Goal: Task Accomplishment & Management: Manage account settings

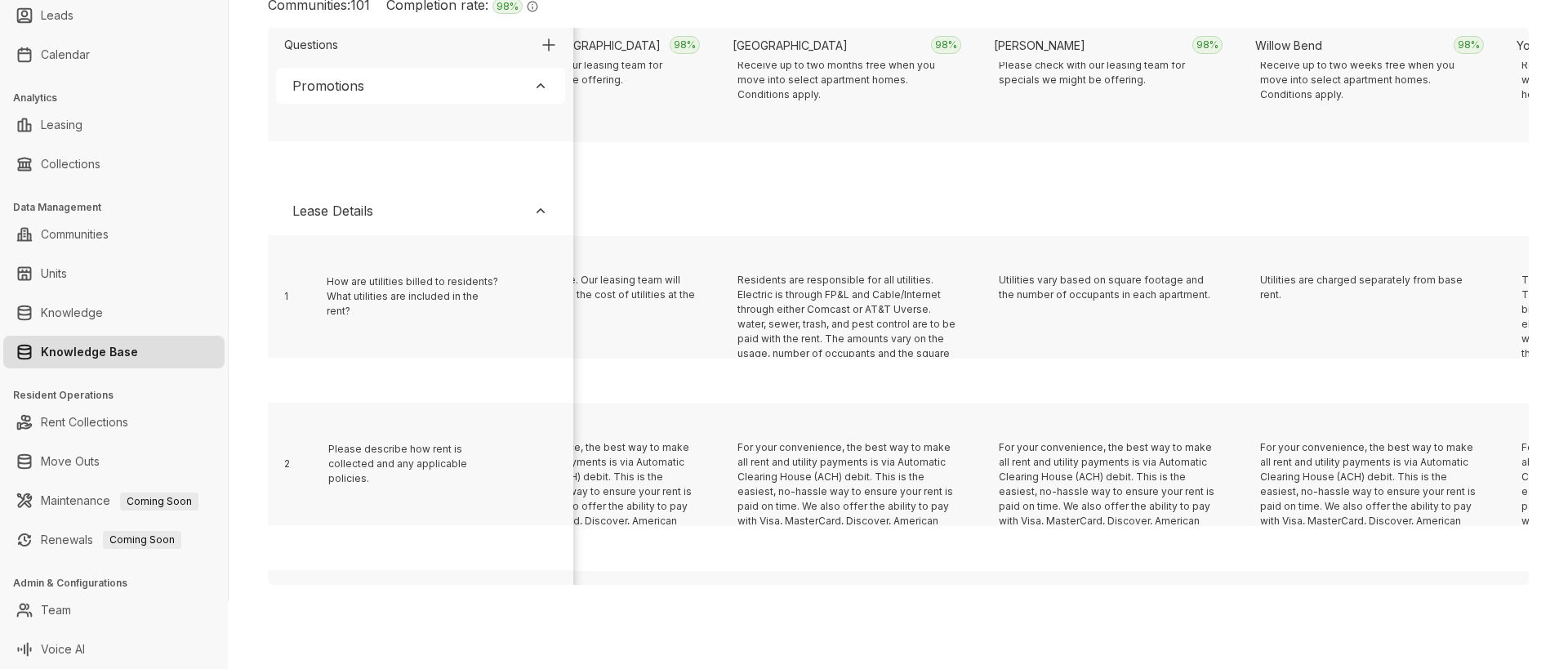
scroll to position [337, 2671]
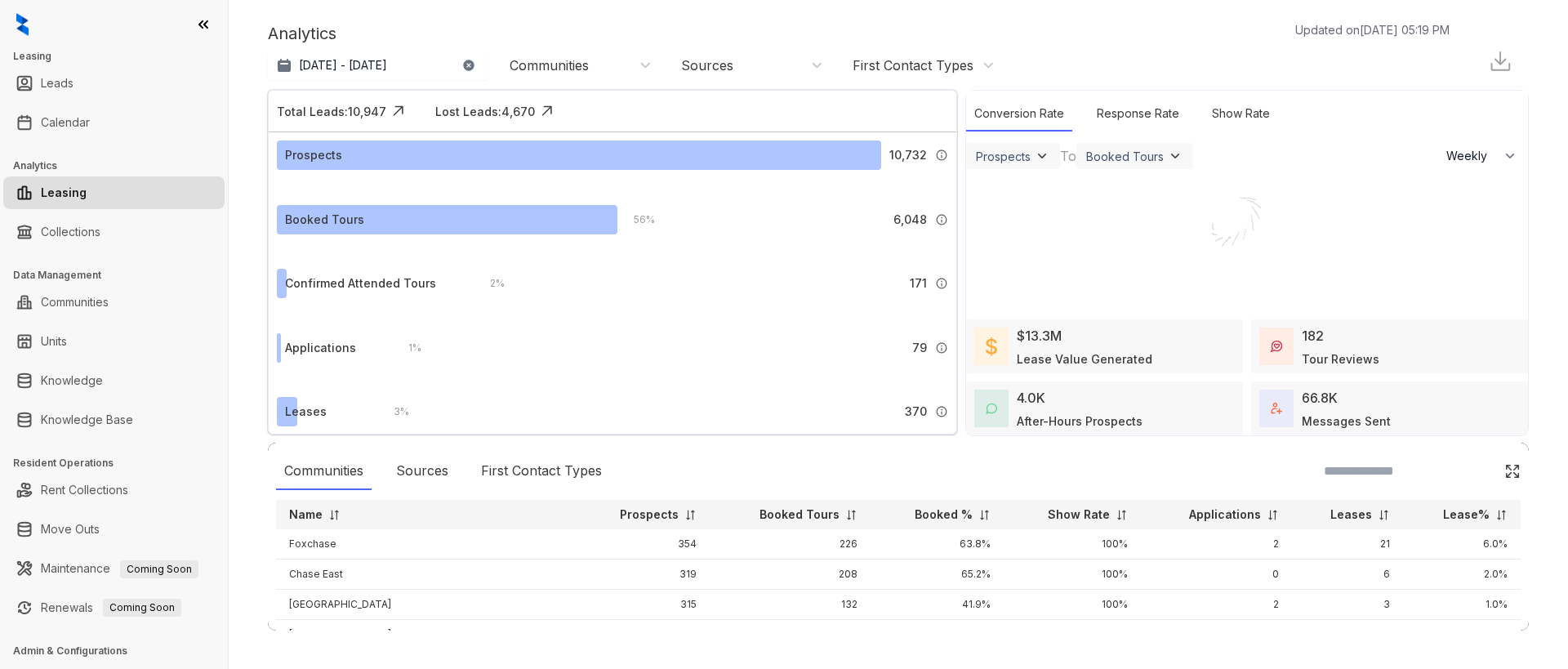
select select "******"
